Goal: Task Accomplishment & Management: Use online tool/utility

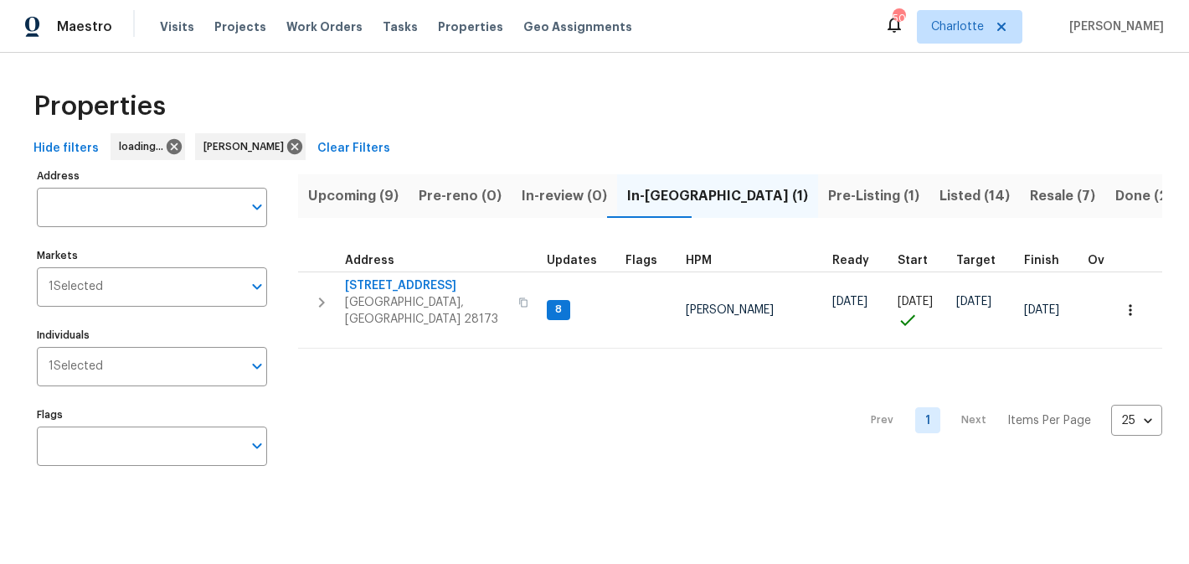
click at [372, 202] on span "Upcoming (9)" at bounding box center [353, 195] width 90 height 23
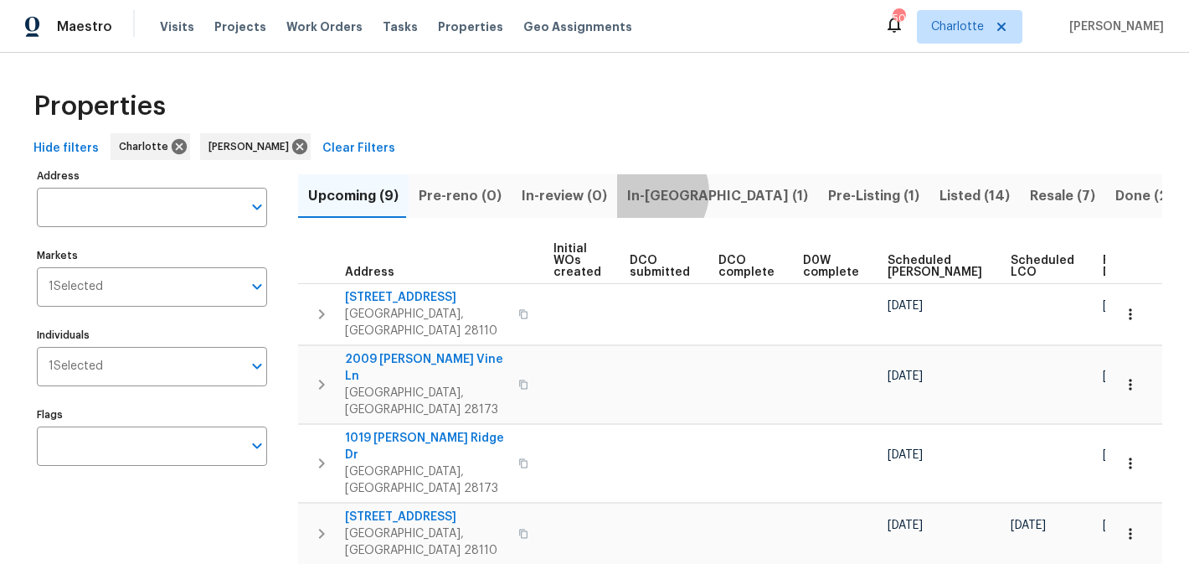
click at [638, 192] on span "In-reno (1)" at bounding box center [717, 195] width 181 height 23
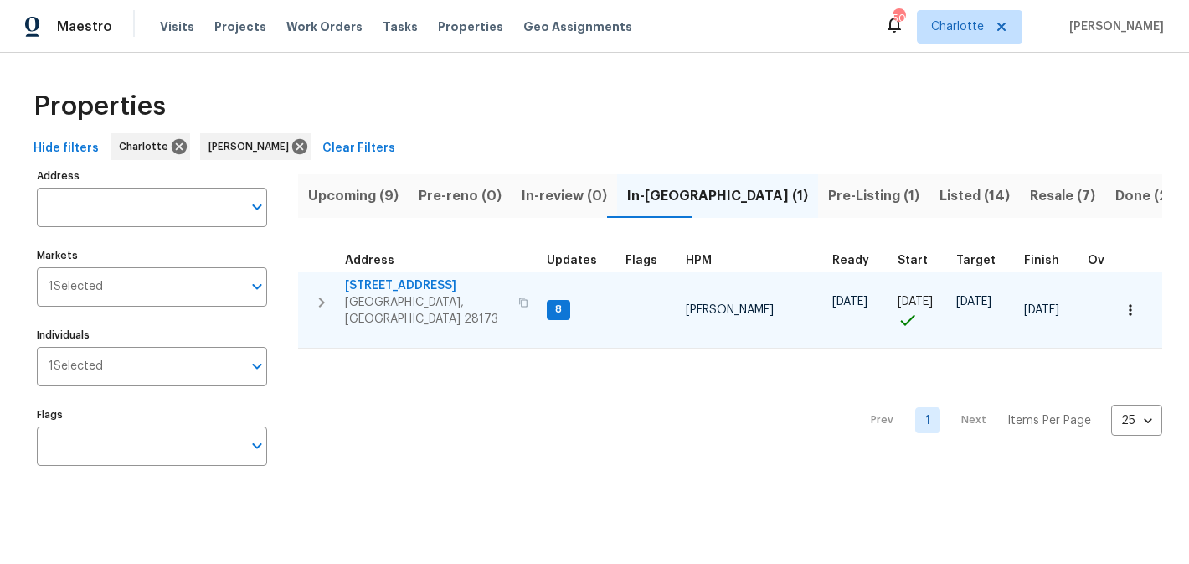
click at [394, 283] on span "[STREET_ADDRESS]" at bounding box center [426, 285] width 163 height 17
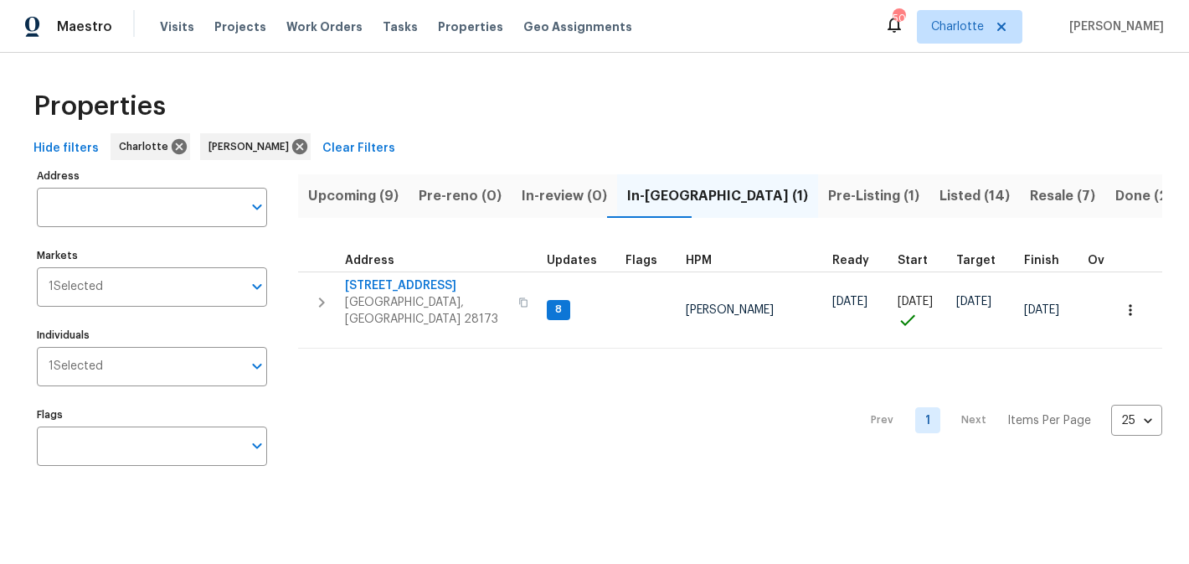
click at [828, 188] on span "Pre-Listing (1)" at bounding box center [873, 195] width 91 height 23
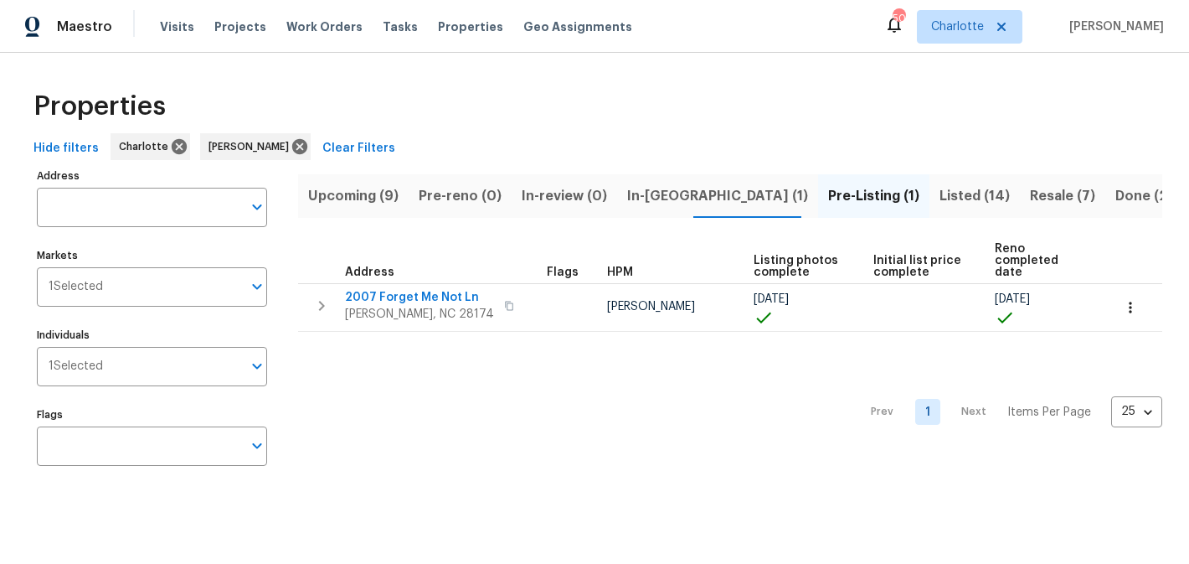
click at [940, 196] on span "Listed (14)" at bounding box center [975, 195] width 70 height 23
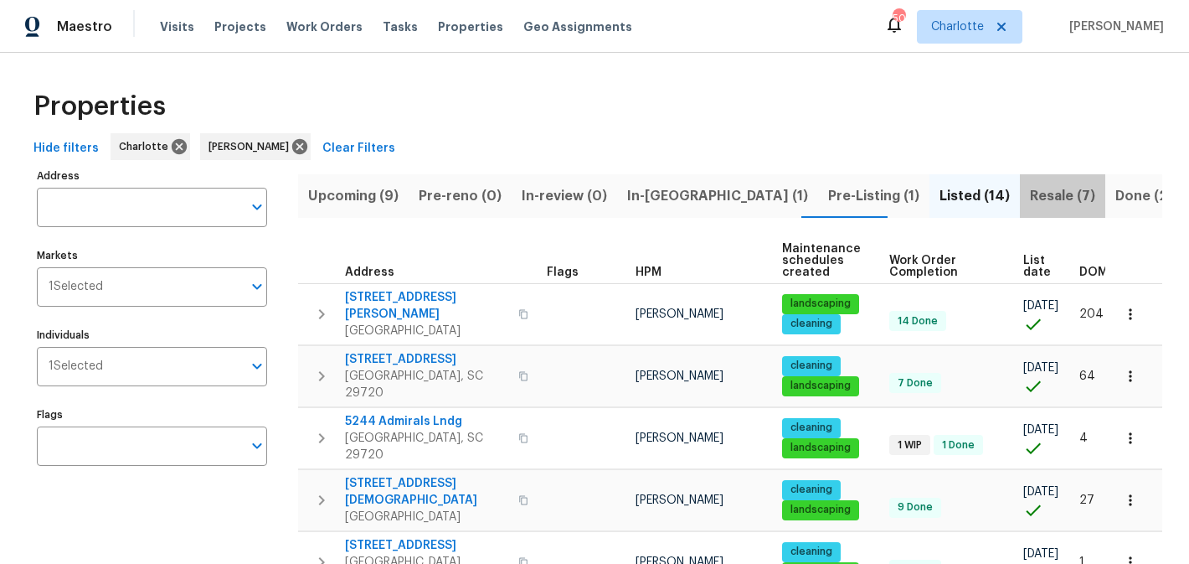
click at [1030, 194] on span "Resale (7)" at bounding box center [1062, 195] width 65 height 23
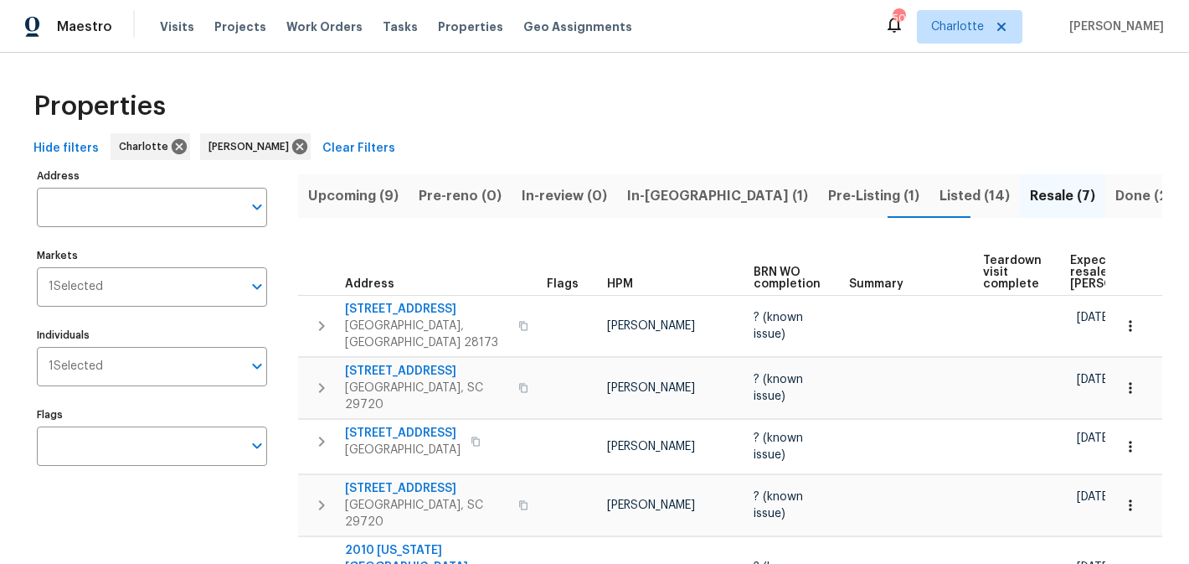
click at [647, 199] on span "In-[GEOGRAPHIC_DATA] (1)" at bounding box center [717, 195] width 181 height 23
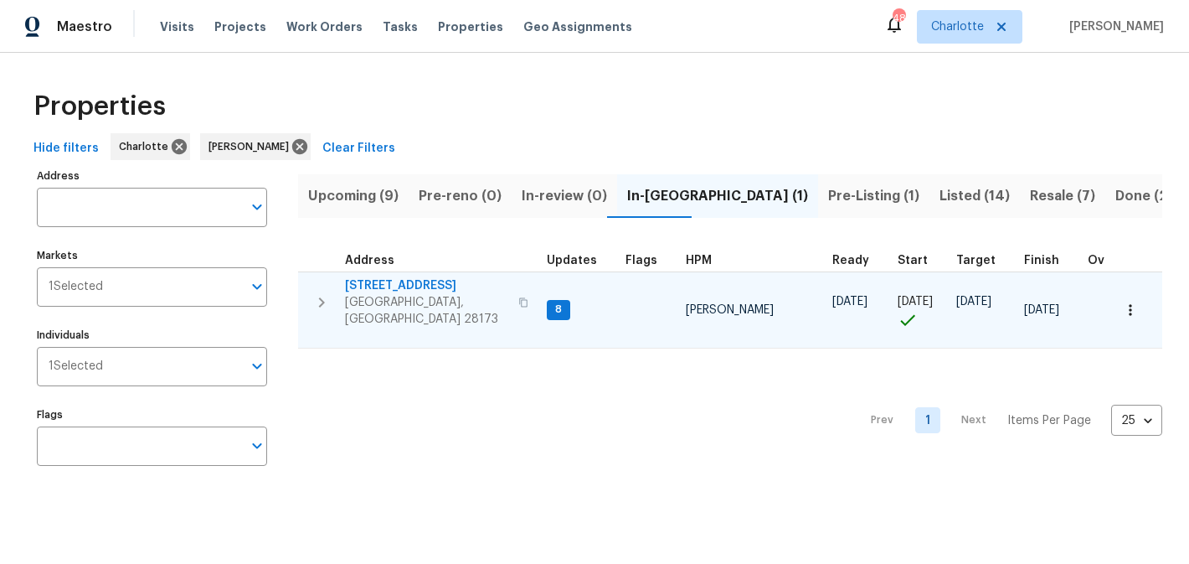
click at [403, 280] on span "[STREET_ADDRESS]" at bounding box center [426, 285] width 163 height 17
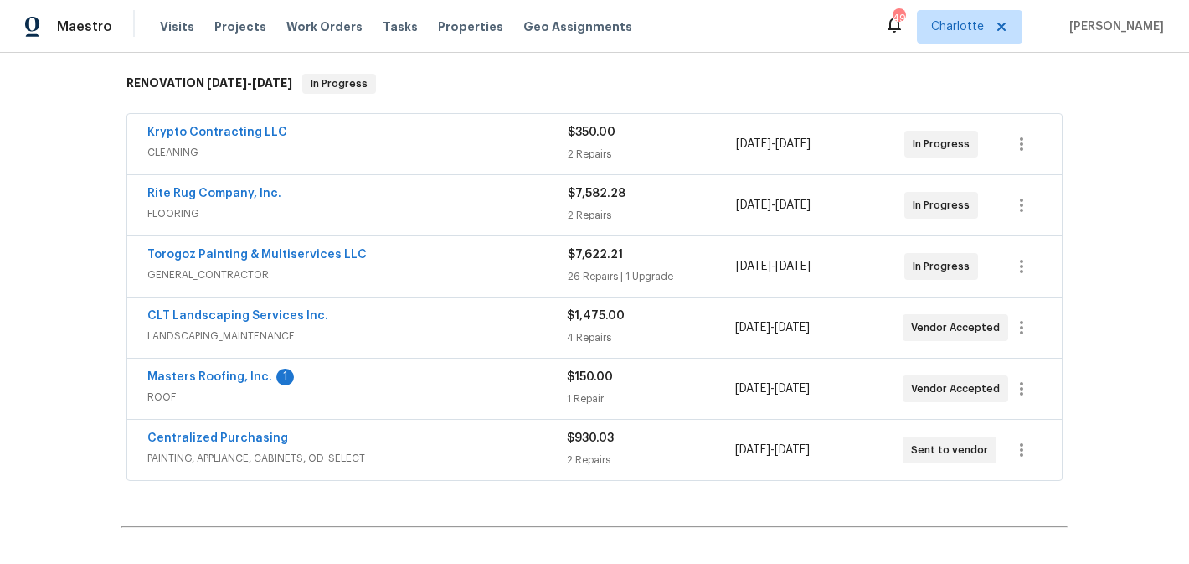
scroll to position [276, 0]
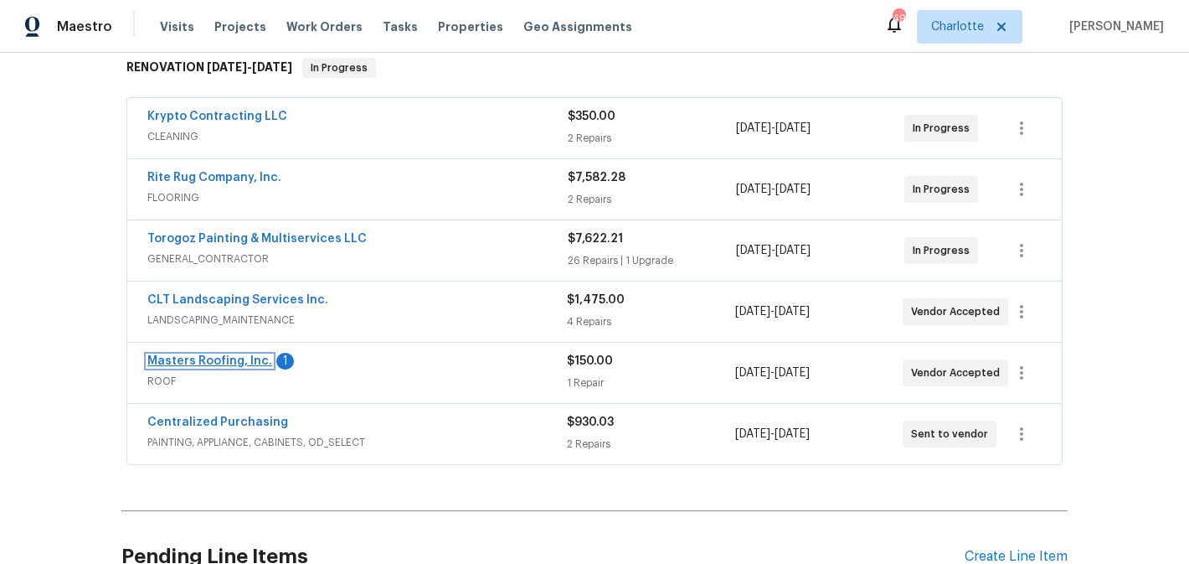
click at [241, 358] on link "Masters Roofing, Inc." at bounding box center [209, 361] width 125 height 12
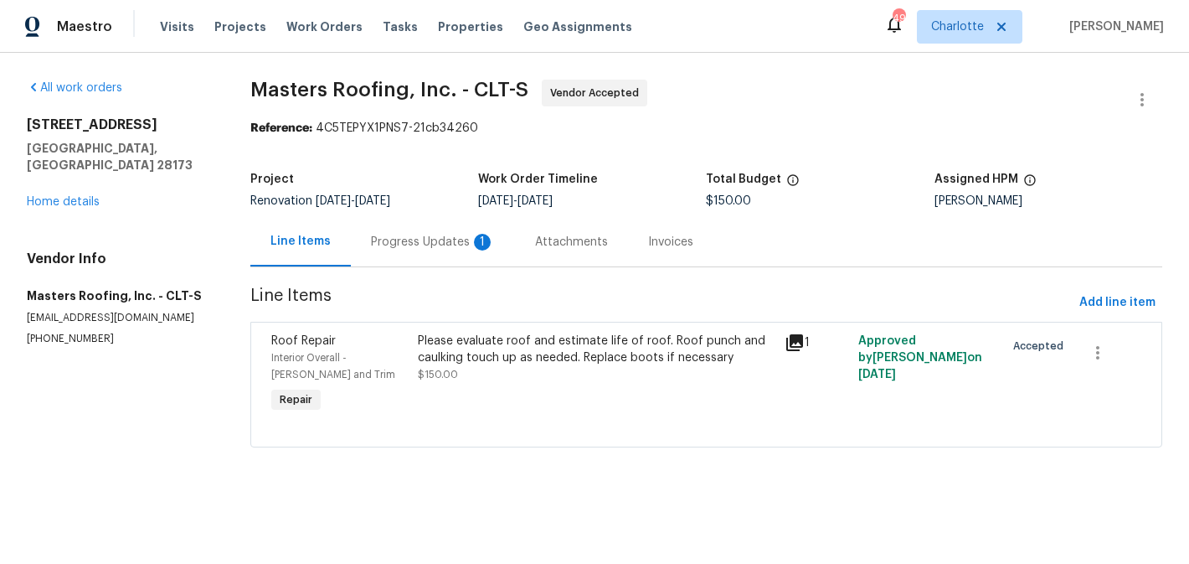
click at [410, 244] on div "Progress Updates 1" at bounding box center [433, 242] width 124 height 17
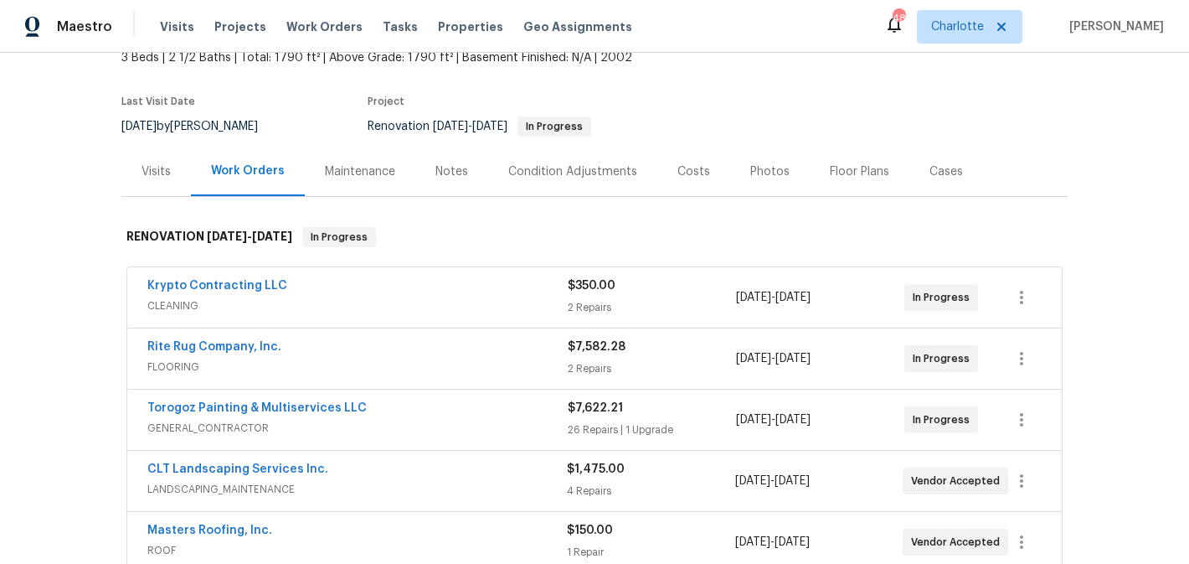
scroll to position [78, 0]
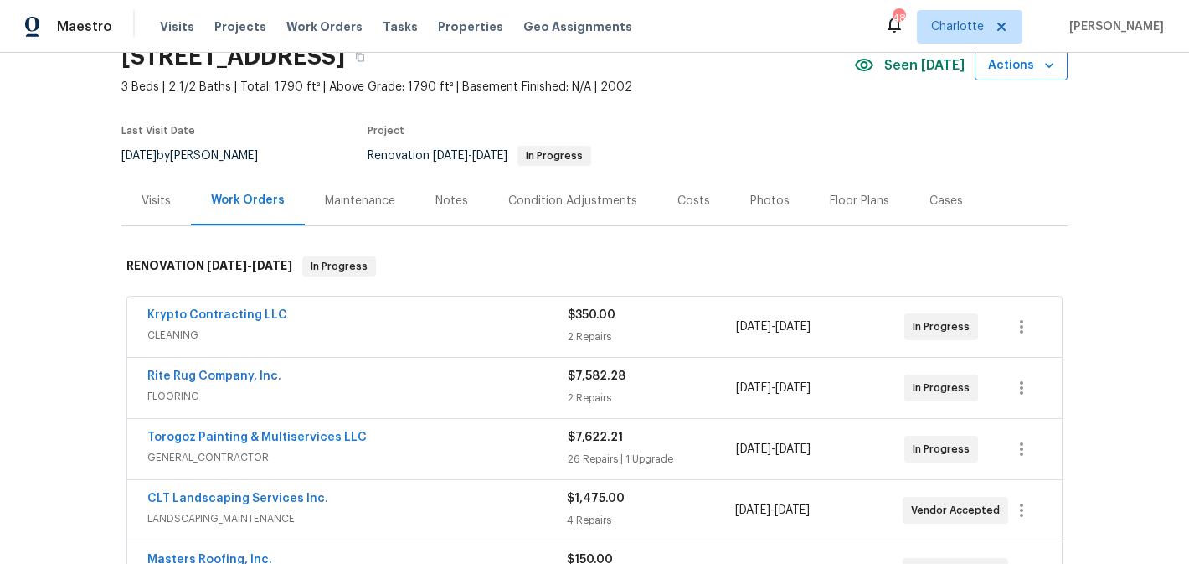
click at [1042, 59] on icon "button" at bounding box center [1049, 65] width 17 height 17
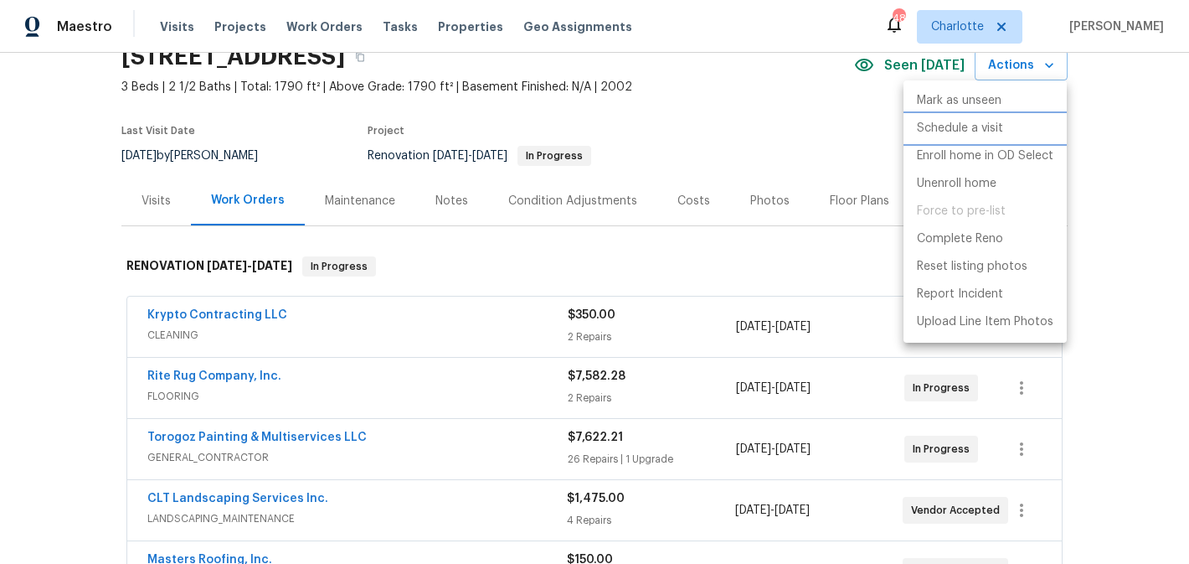
click at [964, 124] on p "Schedule a visit" at bounding box center [960, 129] width 86 height 18
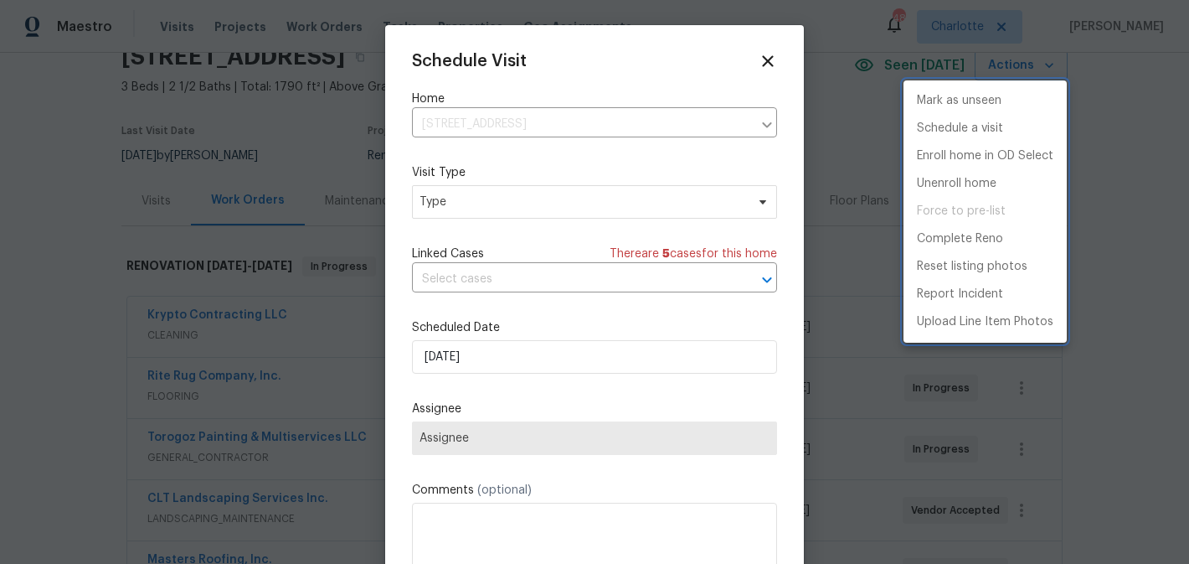
click at [545, 196] on div at bounding box center [594, 282] width 1189 height 564
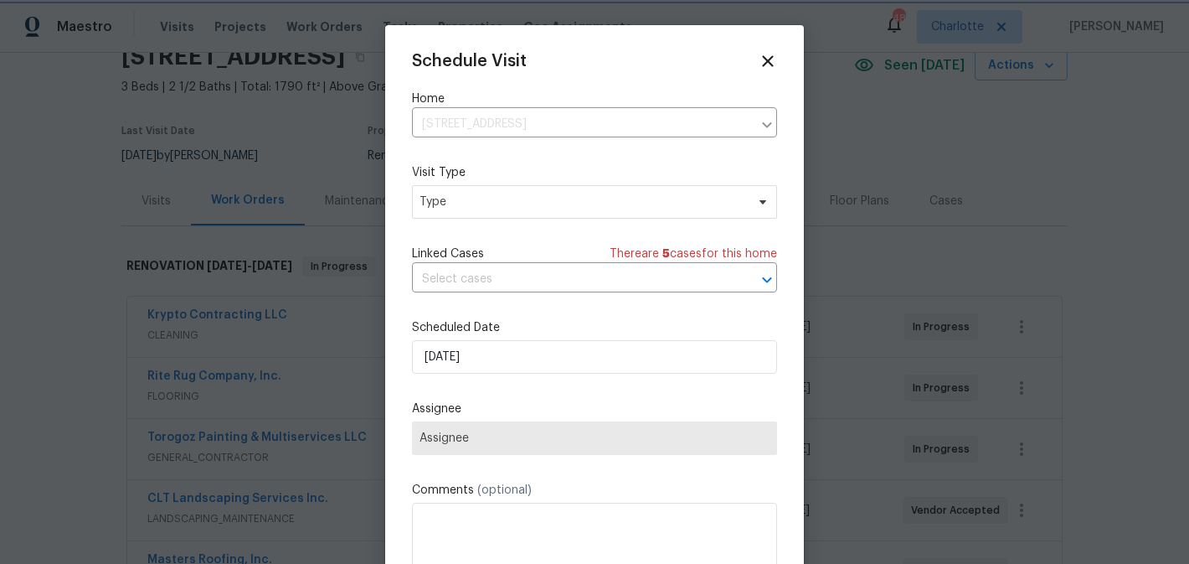
scroll to position [75, 0]
click at [544, 201] on span "Type" at bounding box center [583, 201] width 326 height 17
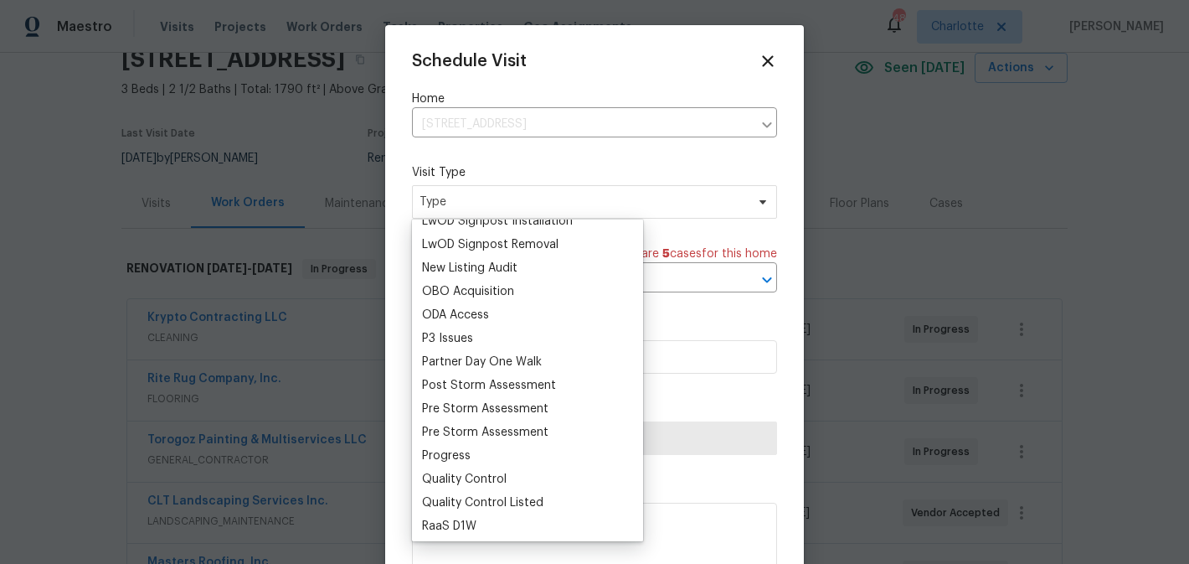
scroll to position [908, 0]
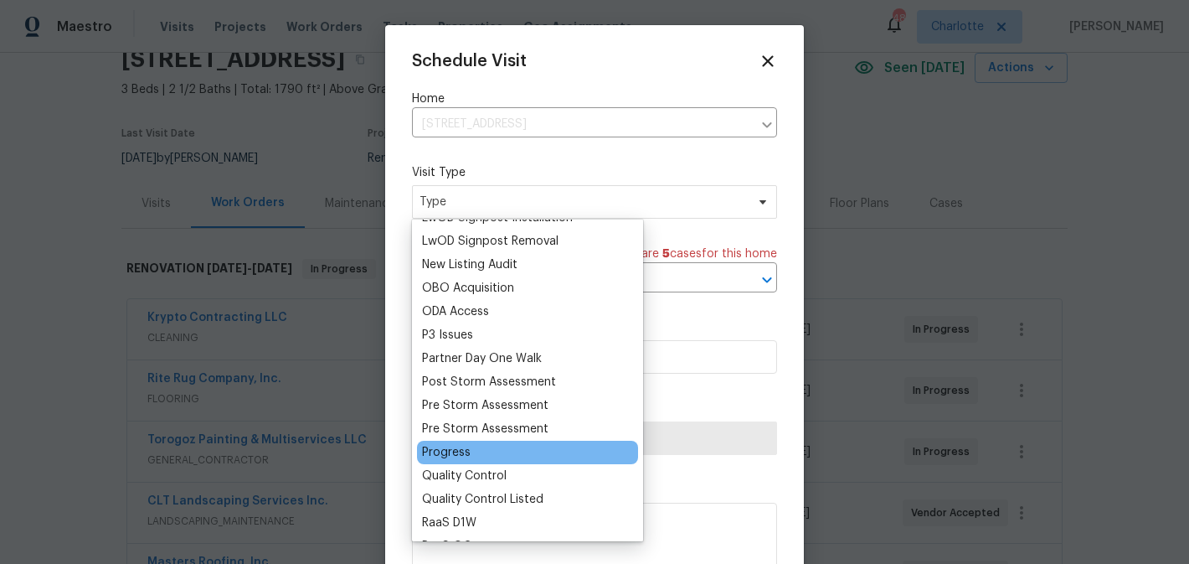
click at [459, 449] on div "Progress" at bounding box center [446, 452] width 49 height 17
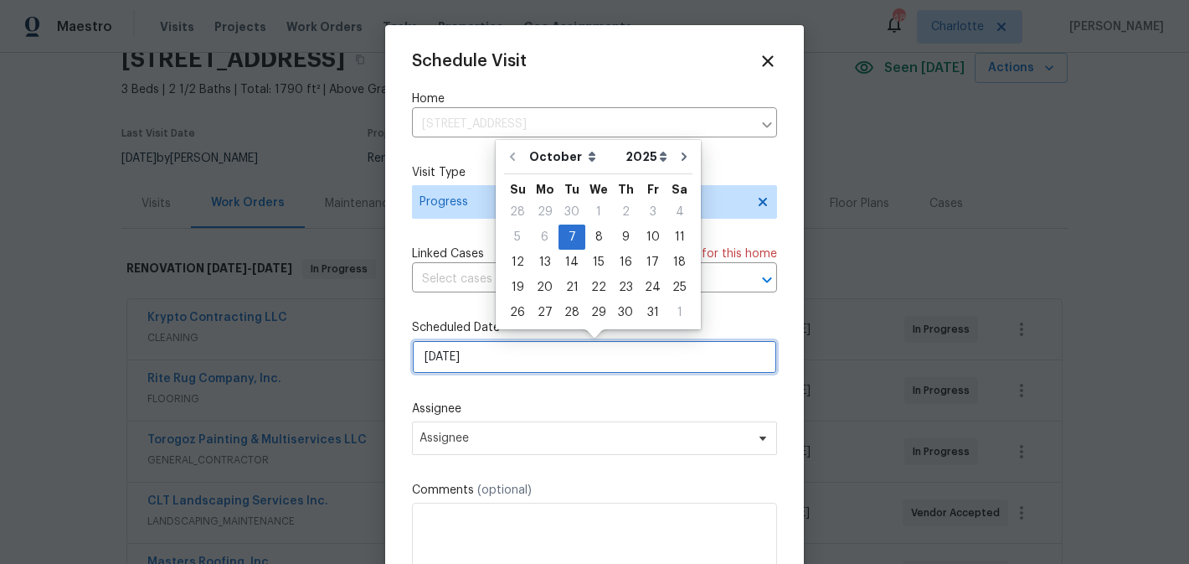
click at [560, 358] on input "10/7/2025" at bounding box center [594, 357] width 365 height 34
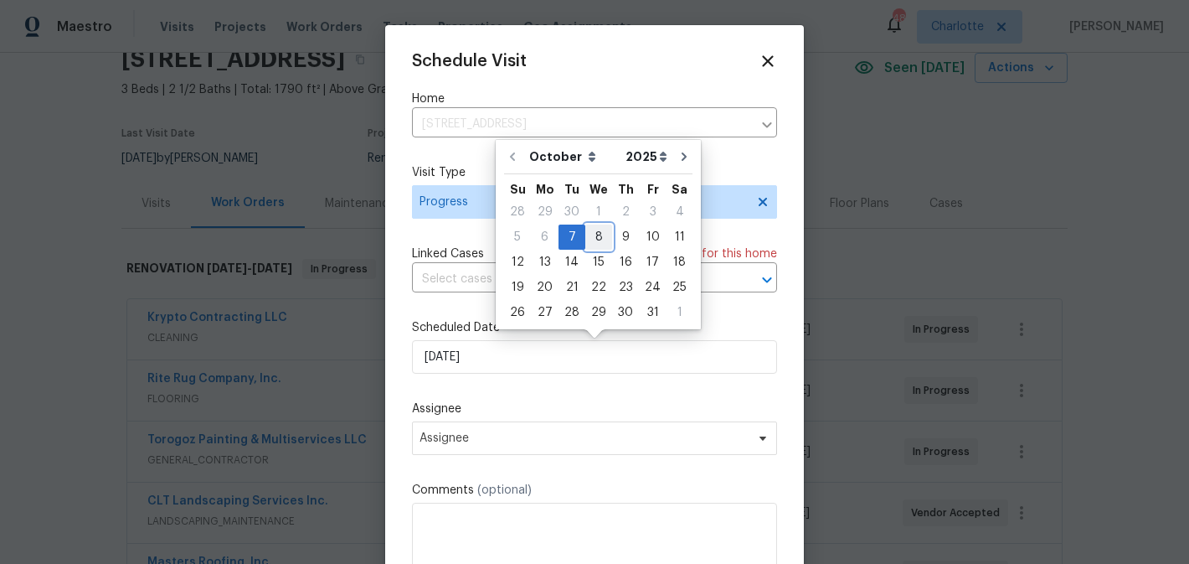
click at [599, 240] on div "8" at bounding box center [598, 236] width 27 height 23
type input "10/8/2025"
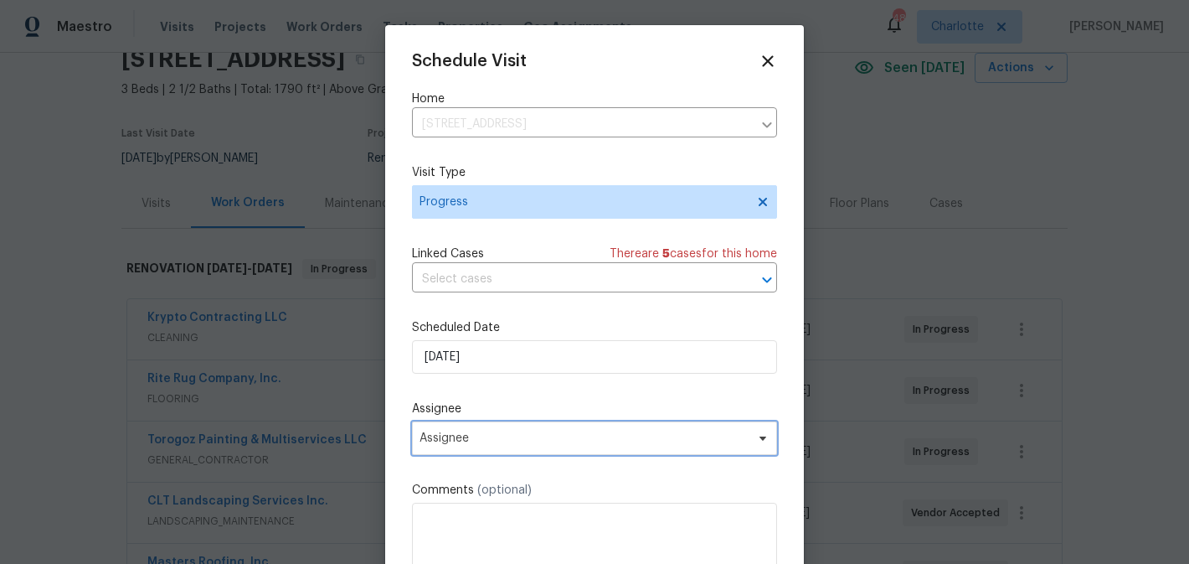
click at [560, 431] on span "Assignee" at bounding box center [594, 438] width 365 height 34
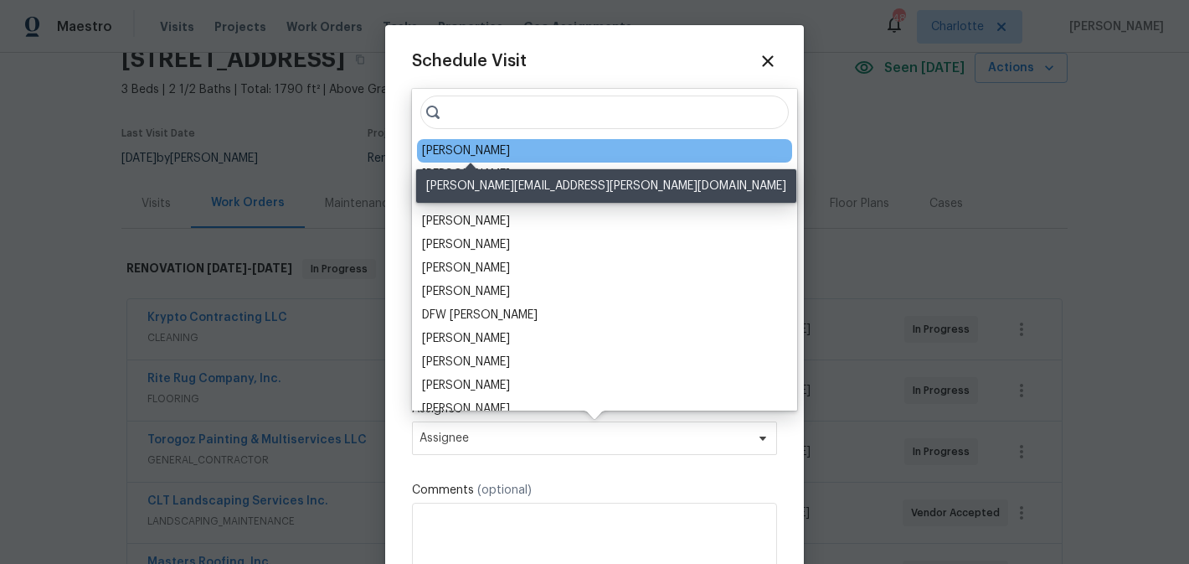
click at [497, 155] on div "[PERSON_NAME]" at bounding box center [466, 150] width 88 height 17
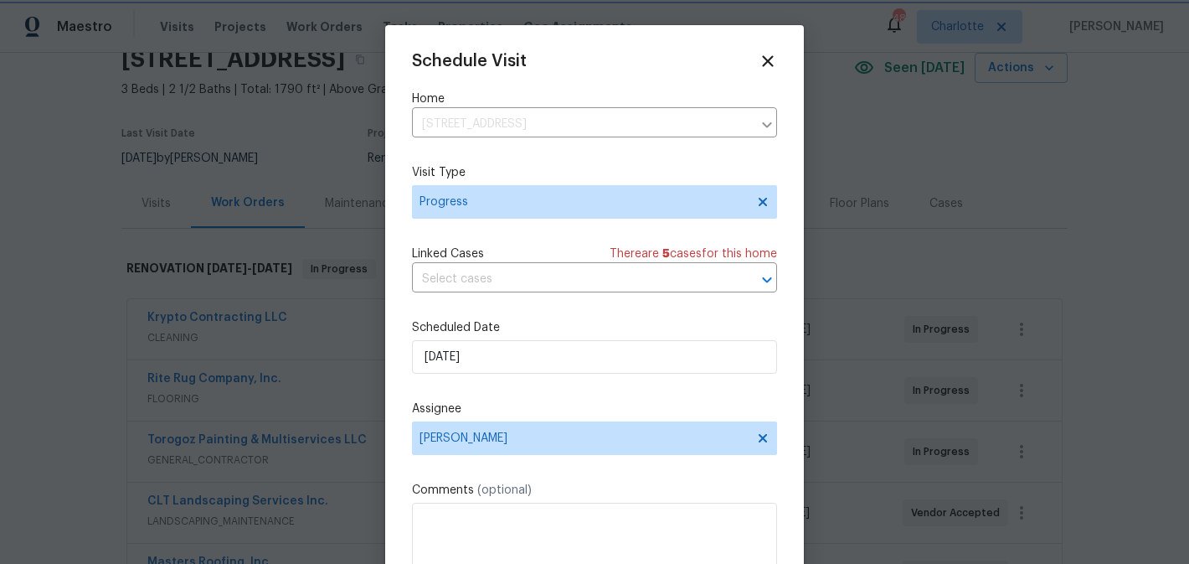
scroll to position [30, 0]
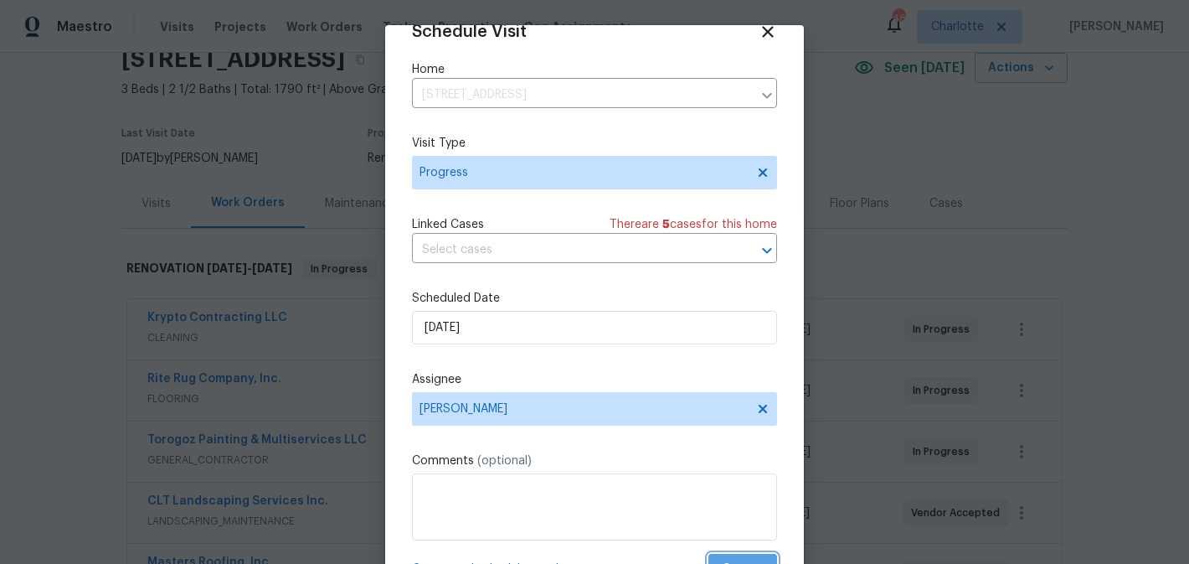
click at [745, 559] on span "Create" at bounding box center [743, 569] width 42 height 21
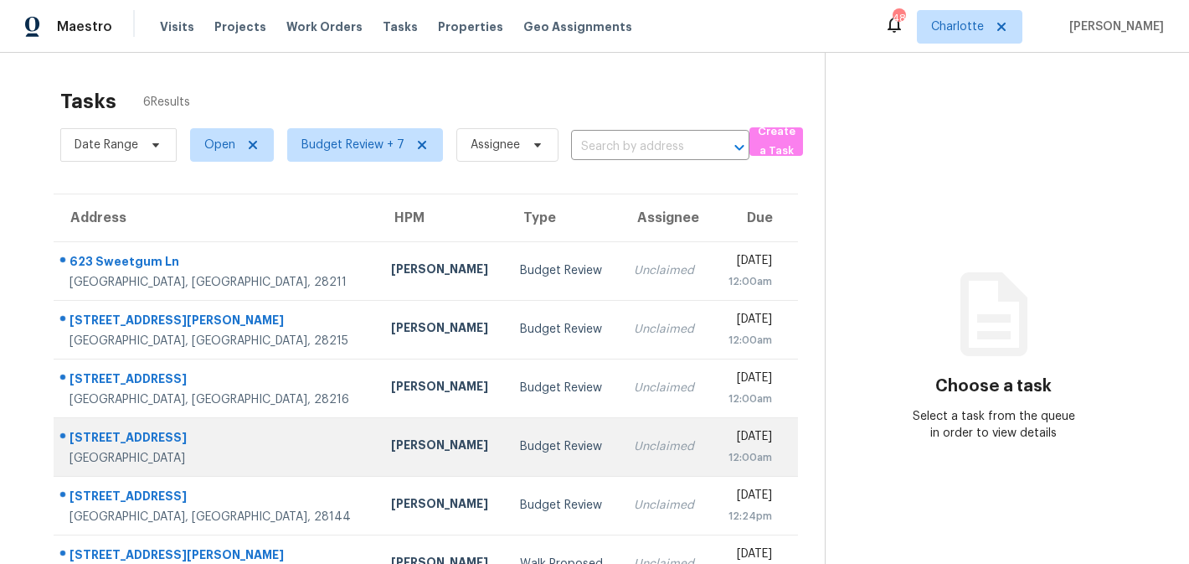
scroll to position [53, 0]
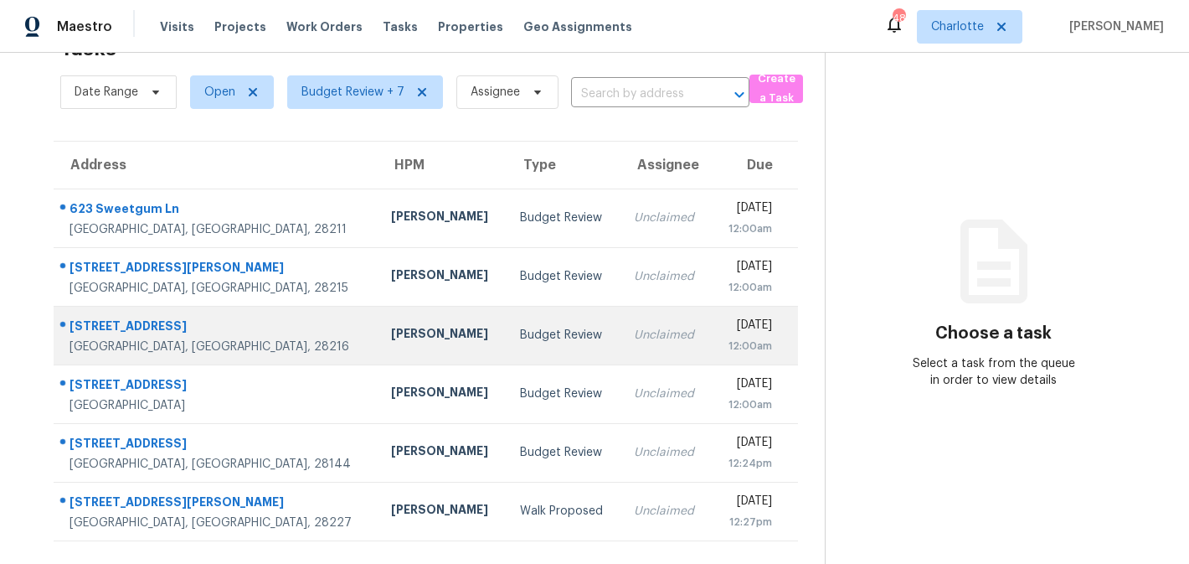
click at [621, 355] on td "Unclaimed" at bounding box center [666, 335] width 90 height 59
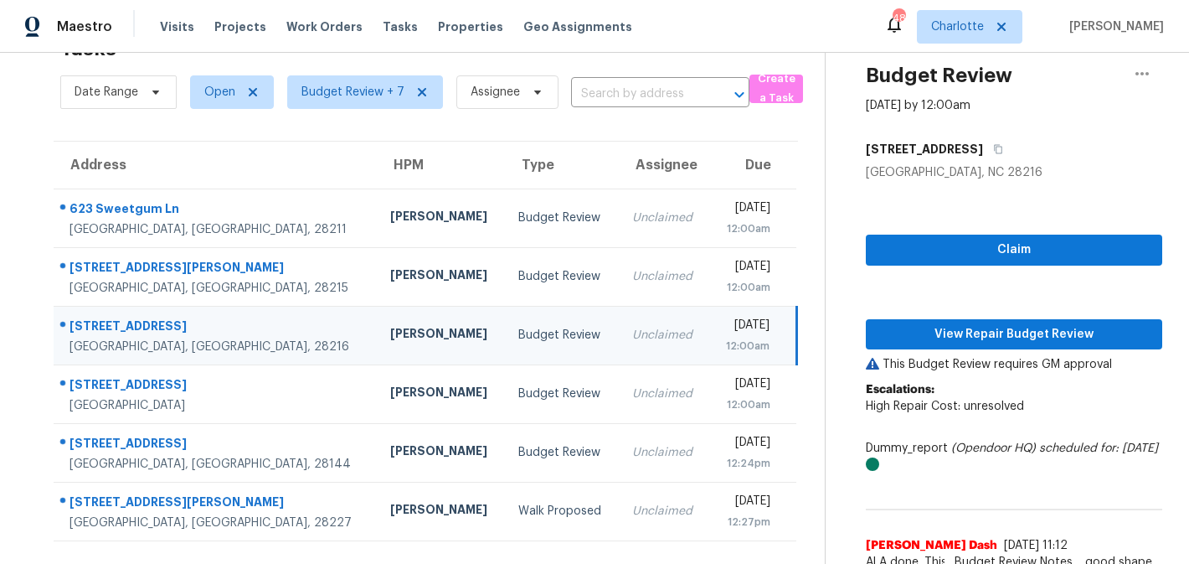
scroll to position [85, 0]
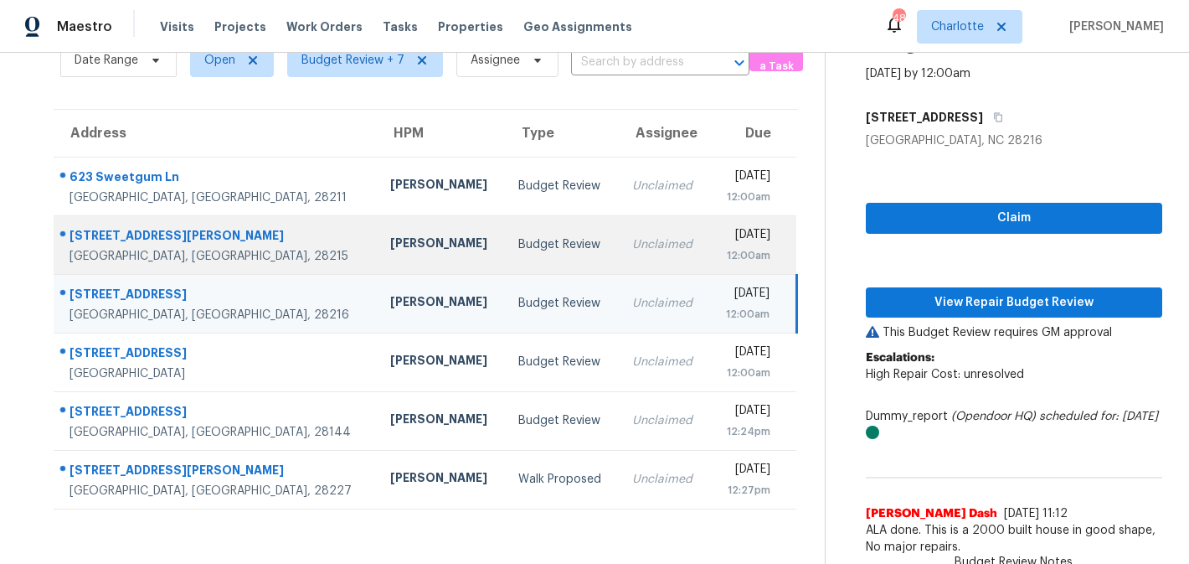
click at [619, 248] on td "Unclaimed" at bounding box center [664, 244] width 90 height 59
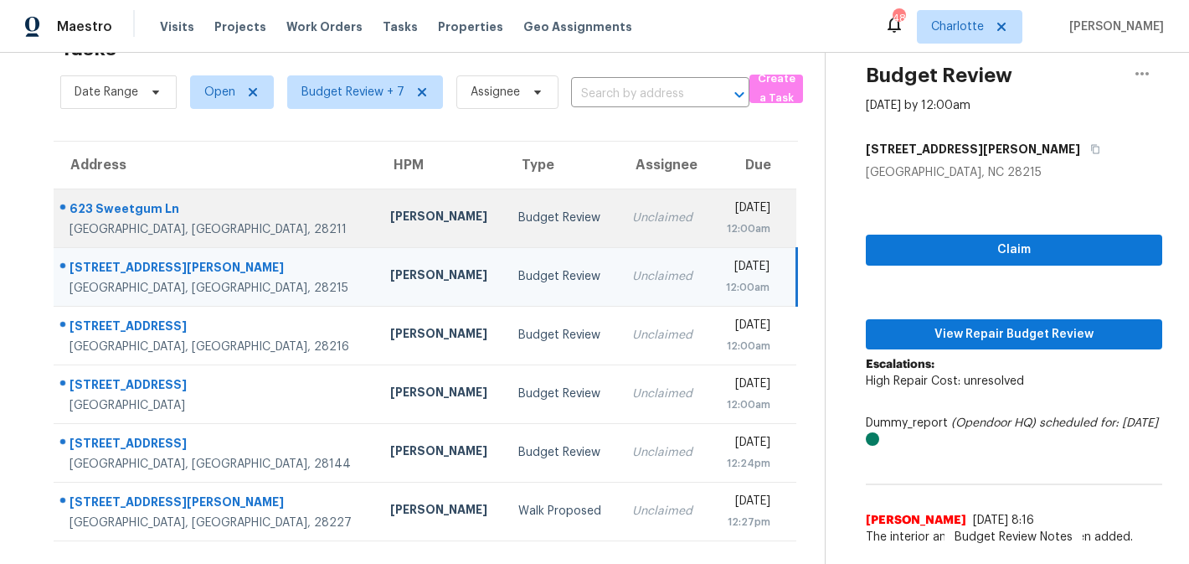
click at [619, 218] on td "Unclaimed" at bounding box center [664, 217] width 90 height 59
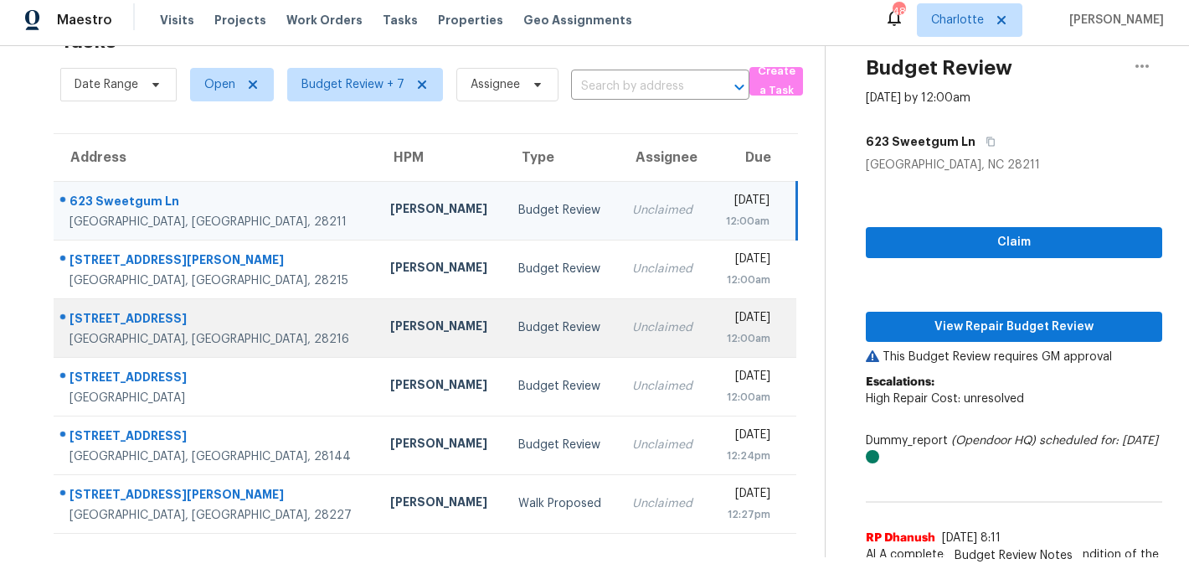
scroll to position [0, 0]
